Goal: Complete application form

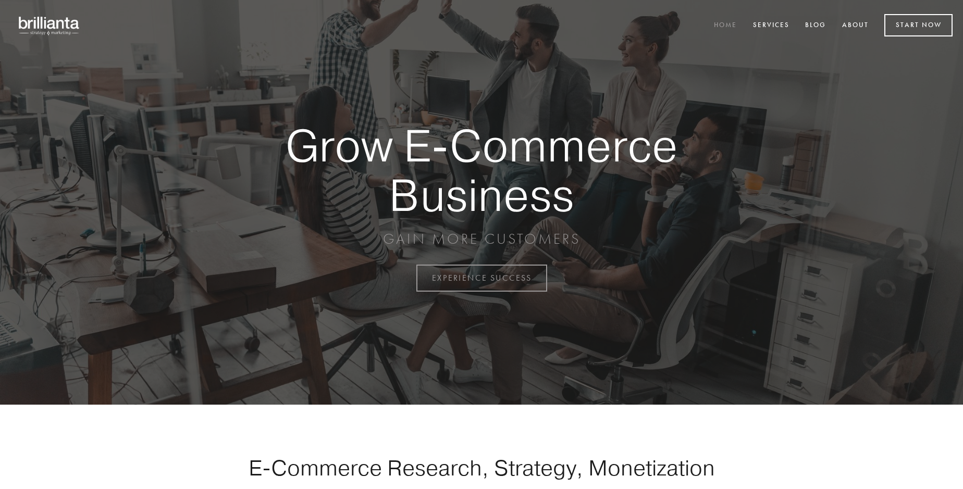
scroll to position [2731, 0]
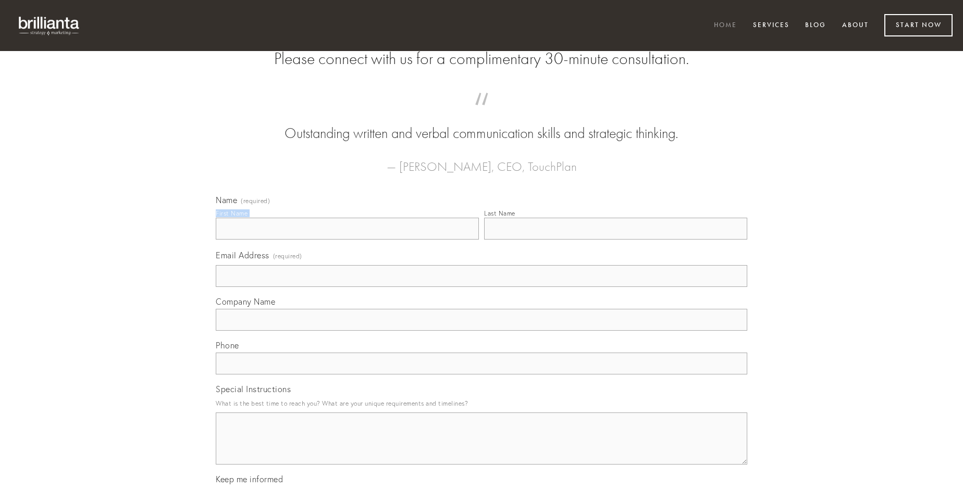
type input "[PERSON_NAME]"
click at [615, 240] on input "Last Name" at bounding box center [615, 229] width 263 height 22
type input "[PERSON_NAME]"
click at [481, 287] on input "Email Address (required)" at bounding box center [481, 276] width 531 height 22
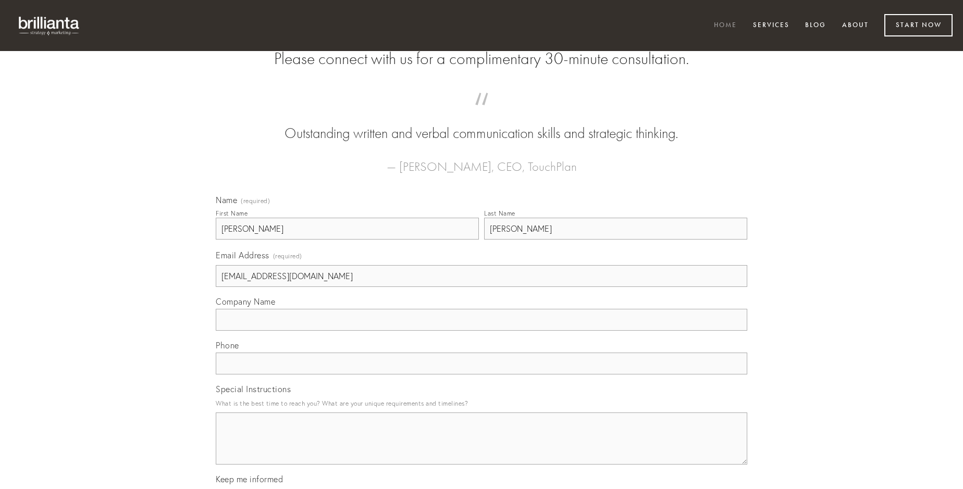
type input "[EMAIL_ADDRESS][DOMAIN_NAME]"
click at [481, 331] on input "Company Name" at bounding box center [481, 320] width 531 height 22
type input "eligendi"
click at [481, 375] on input "text" at bounding box center [481, 364] width 531 height 22
click at [481, 448] on textarea "Special Instructions" at bounding box center [481, 439] width 531 height 52
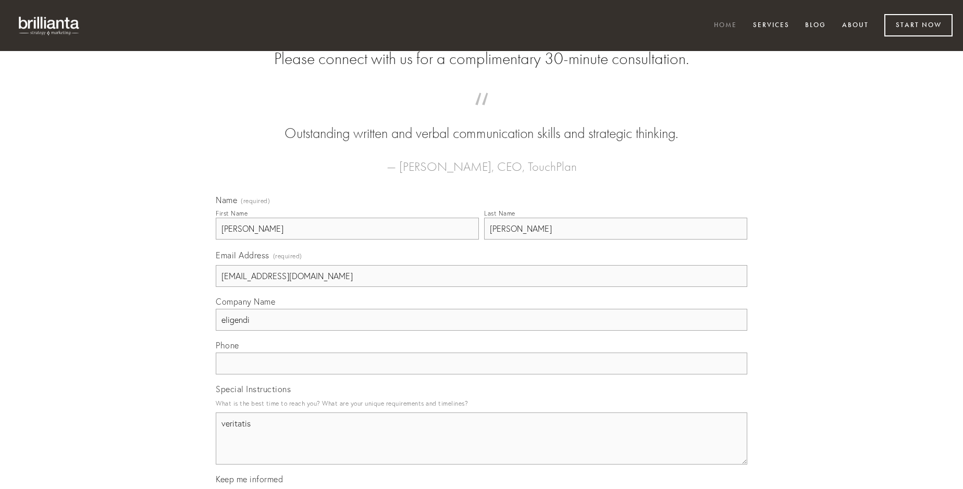
type textarea "veritatis"
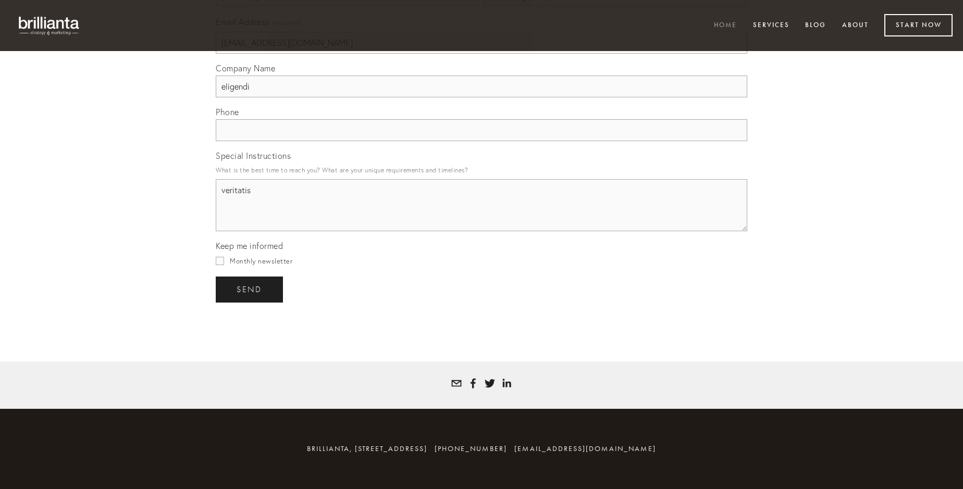
click at [250, 289] on span "send" at bounding box center [250, 289] width 26 height 9
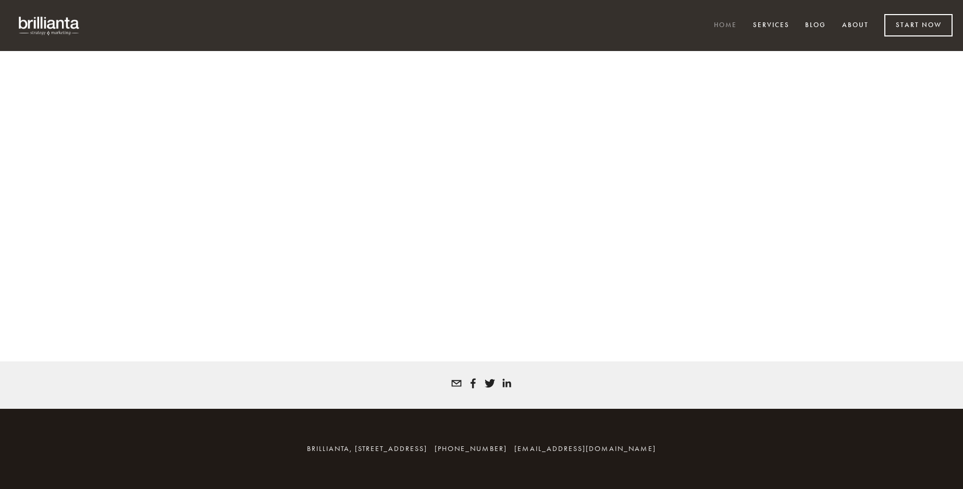
scroll to position [2717, 0]
